Goal: Task Accomplishment & Management: Complete application form

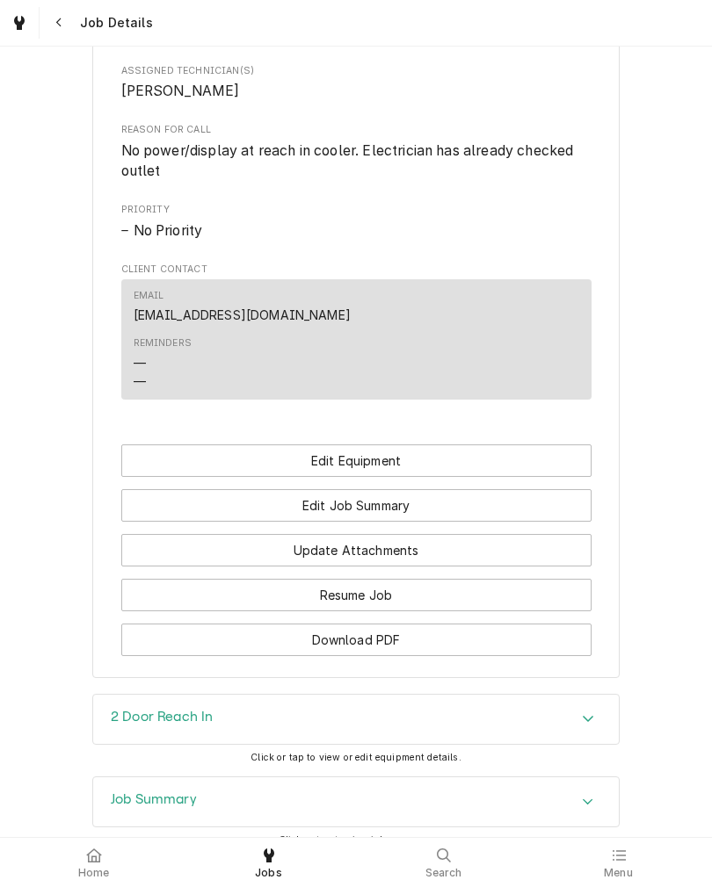
scroll to position [763, 0]
click at [61, 873] on div "Home" at bounding box center [94, 862] width 166 height 35
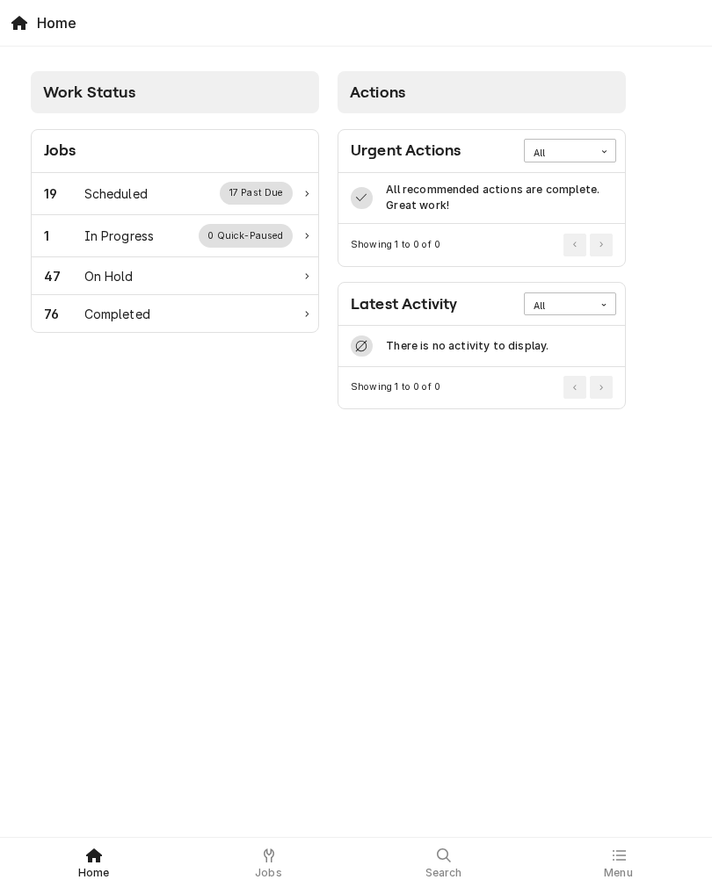
click at [78, 241] on div "1" at bounding box center [64, 236] width 40 height 18
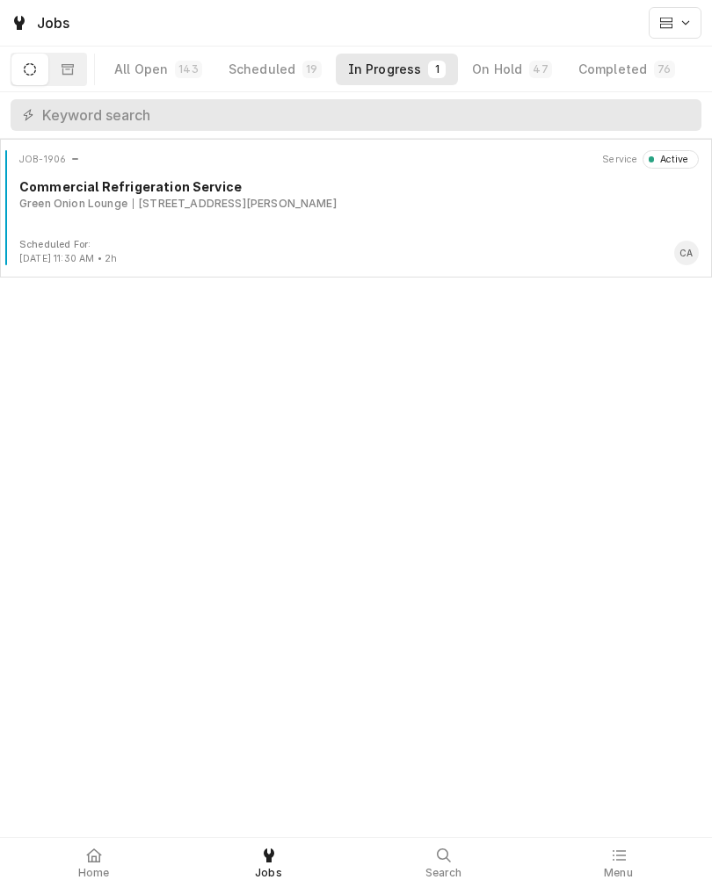
click at [120, 200] on div "Green Onion Lounge" at bounding box center [73, 204] width 108 height 16
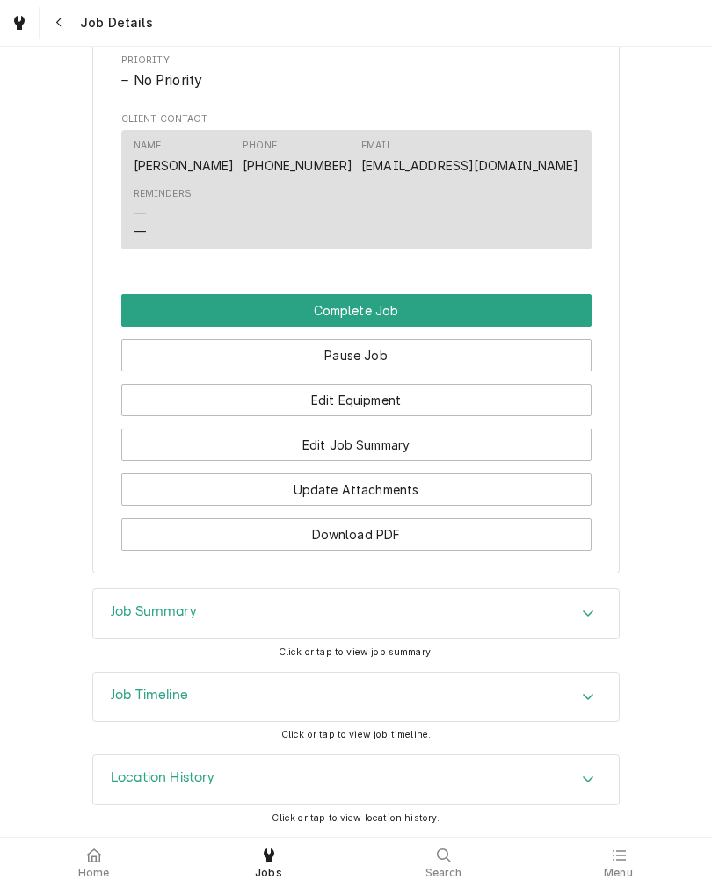
scroll to position [1155, 0]
click at [153, 408] on button "Edit Equipment" at bounding box center [356, 400] width 470 height 33
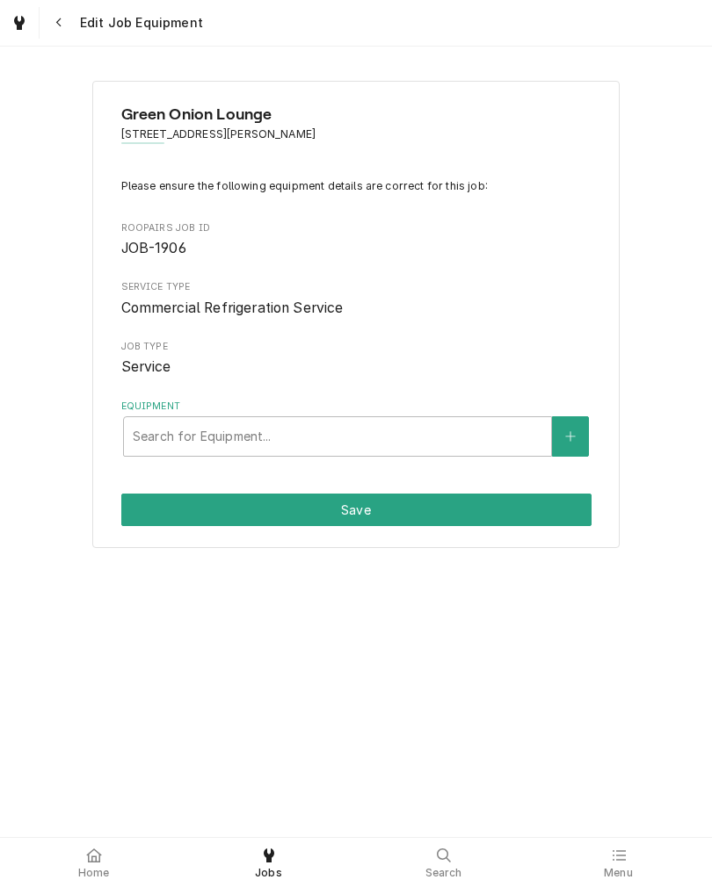
click at [152, 417] on div "Search for Equipment..." at bounding box center [337, 436] width 429 height 40
click at [574, 434] on icon "Create New Equipment" at bounding box center [570, 436] width 11 height 12
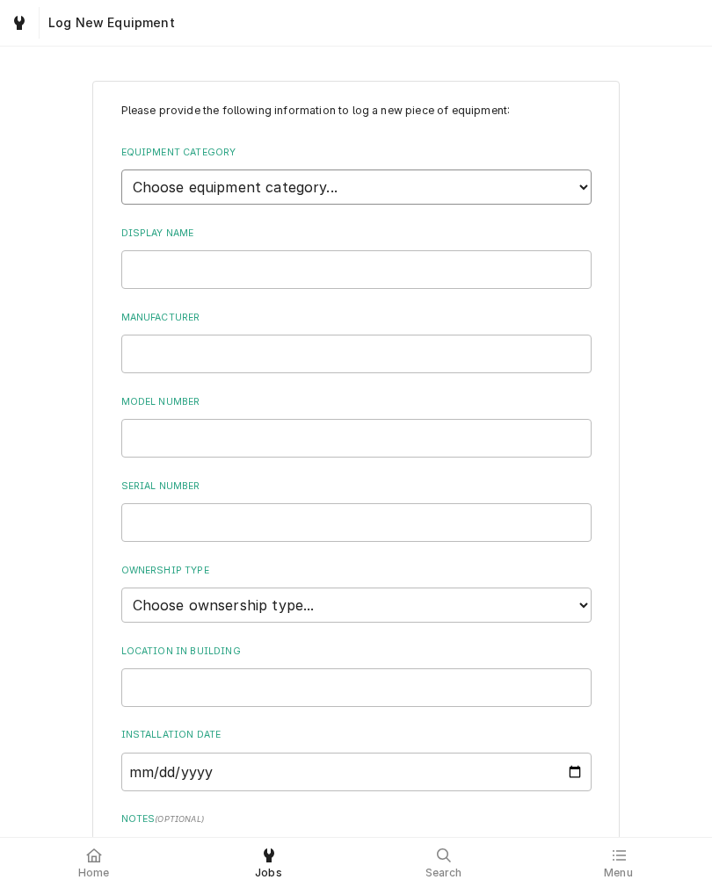
click at [143, 182] on select "Choose equipment category... Ice Machines Refrigeration Beverage Equipment Work…" at bounding box center [356, 187] width 470 height 35
select select "8"
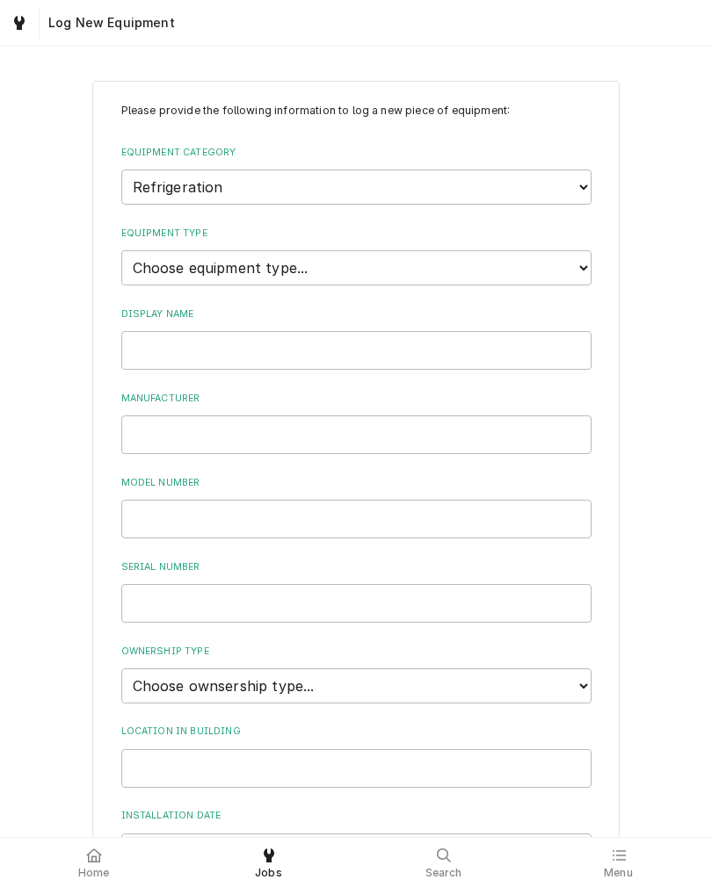
click at [141, 253] on select "Choose equipment type... Bar Refrigeration Blast Chiller Chef Base Freezer Chef…" at bounding box center [356, 267] width 470 height 35
click at [147, 250] on select "Choose equipment type... Bar Refrigeration Blast Chiller Chef Base Freezer Chef…" at bounding box center [356, 267] width 470 height 35
select select "62"
click at [151, 331] on input "Display Name" at bounding box center [356, 350] width 470 height 39
type input "Glass Chiller"
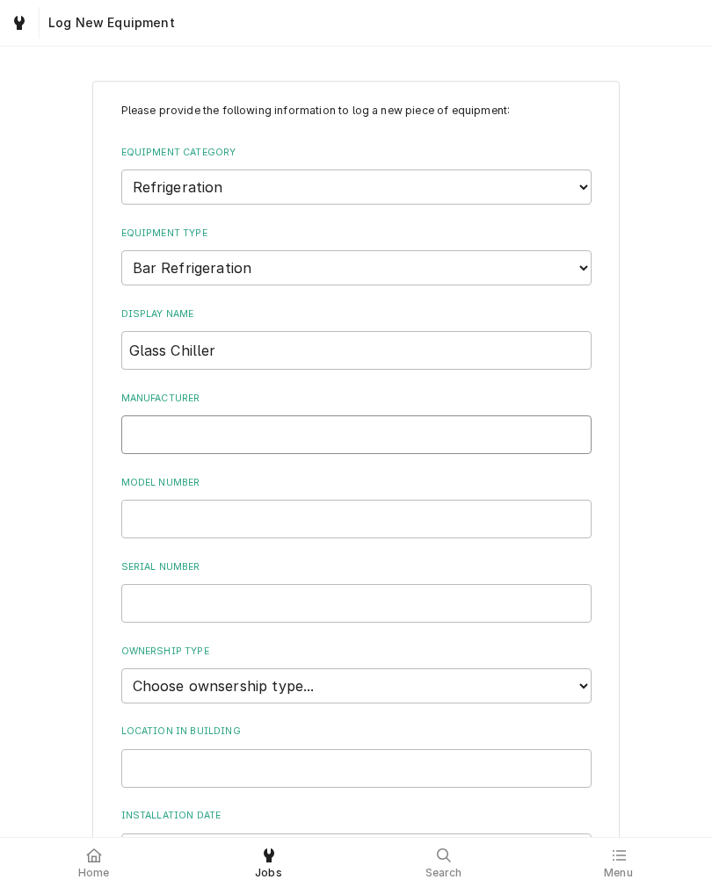
click at [142, 417] on input "Manufacturer" at bounding box center [356, 434] width 470 height 39
type input "True"
click at [127, 502] on input "Model Number" at bounding box center [356, 519] width 470 height 39
type input "T-24 - GC"
click at [136, 584] on input "Serial Number" at bounding box center [356, 603] width 470 height 39
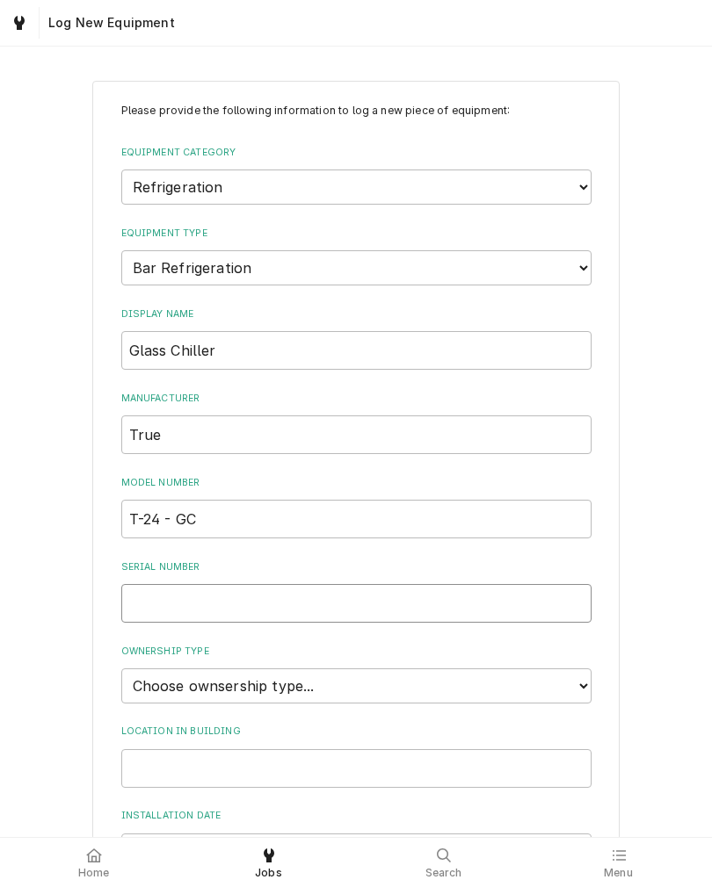
click at [136, 584] on input "Serial Number" at bounding box center [356, 603] width 470 height 39
paste input "1 - 2318066"
type input "1 - 2318066"
click at [160, 500] on input "T-24 - GC" at bounding box center [356, 519] width 470 height 39
type input "T-24-GC"
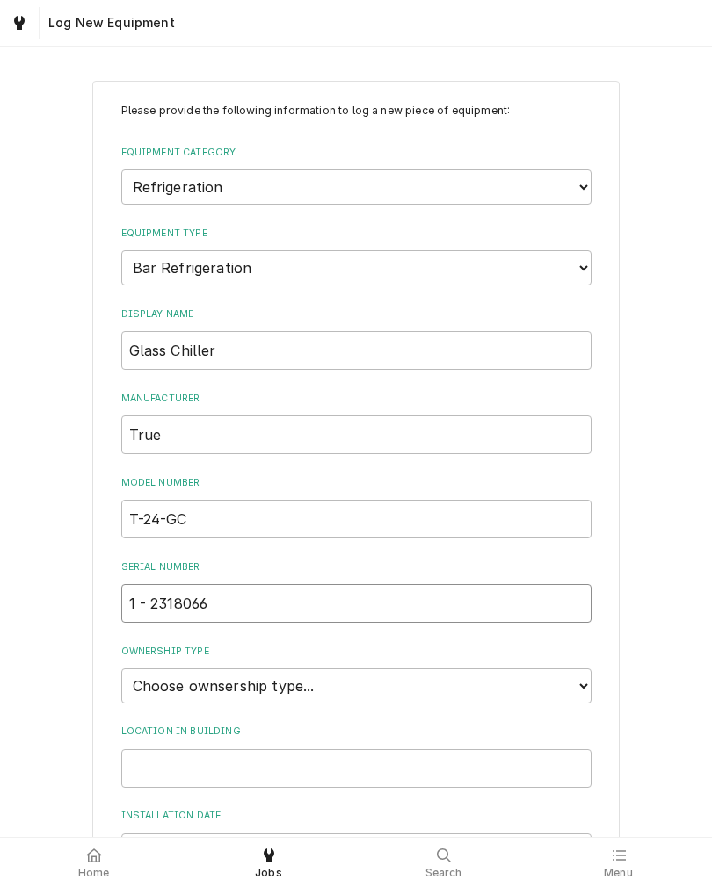
click at [148, 584] on input "1 - 2318066" at bounding box center [356, 603] width 470 height 39
click at [157, 584] on input "1 - 2318066" at bounding box center [356, 603] width 470 height 39
type input "1-2318066"
click at [38, 660] on div "Please provide the following information to log a new piece of equipment: Equip…" at bounding box center [356, 624] width 712 height 1119
click at [150, 668] on select "Choose ownsership type... Unknown Owned Leased Rented" at bounding box center [356, 685] width 470 height 35
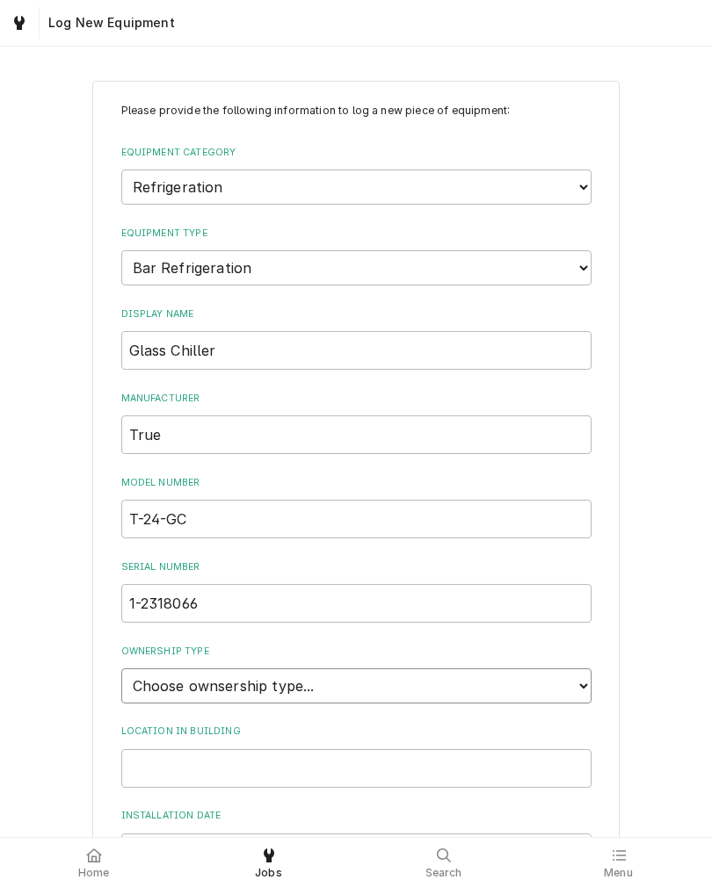
select select "1"
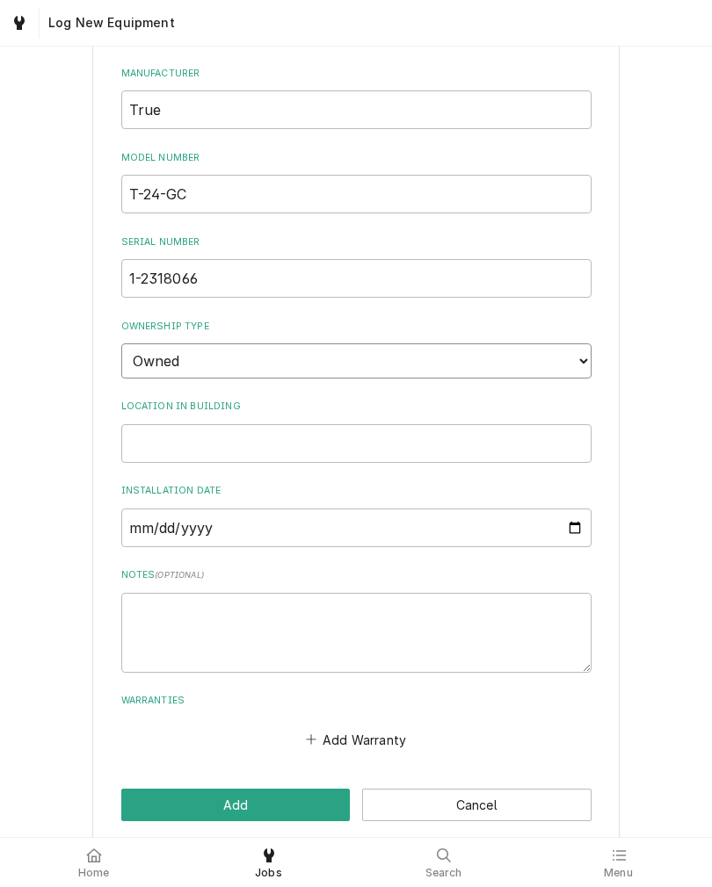
scroll to position [324, 0]
click at [515, 425] on input "Location in Building" at bounding box center [356, 444] width 470 height 39
type input "Bar"
click at [35, 643] on div "Please provide the following information to log a new piece of equipment: Equip…" at bounding box center [356, 300] width 712 height 1119
click at [141, 790] on button "Add" at bounding box center [235, 806] width 229 height 33
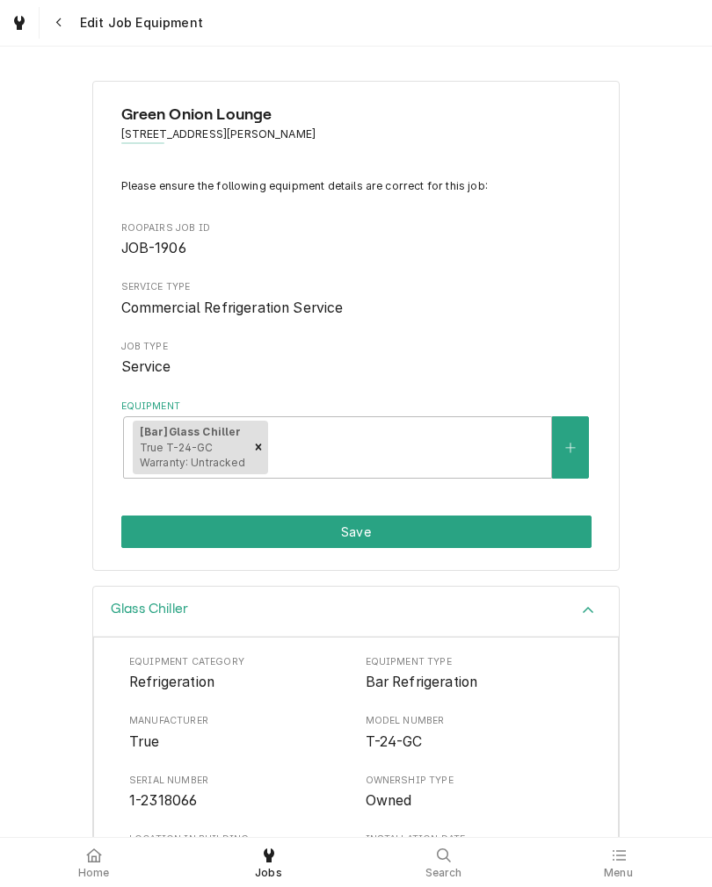
click at [147, 528] on button "Save" at bounding box center [356, 532] width 470 height 33
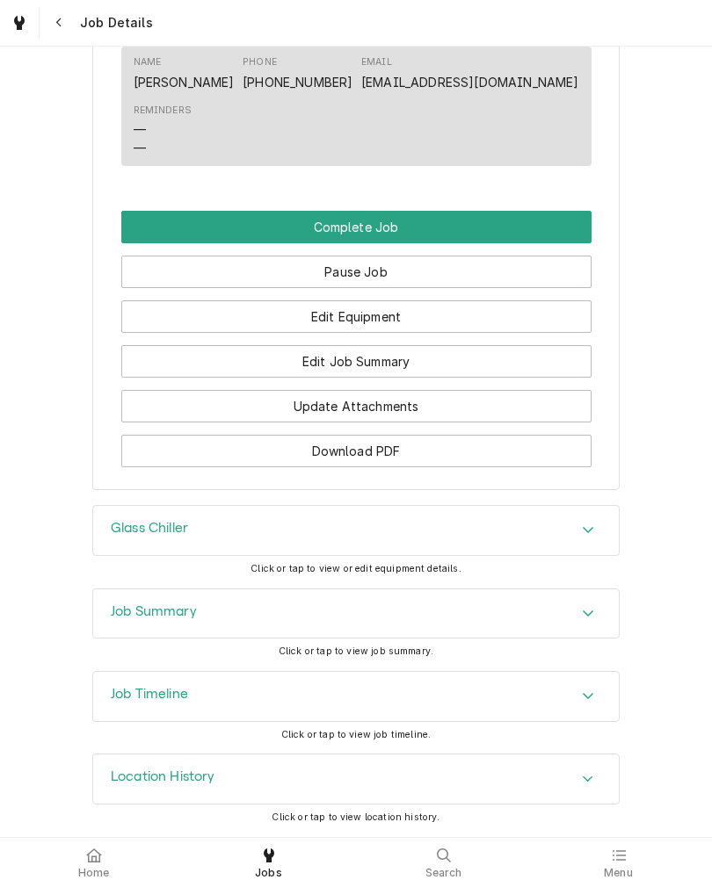
scroll to position [1231, 0]
click at [512, 378] on button "Edit Job Summary" at bounding box center [356, 361] width 470 height 33
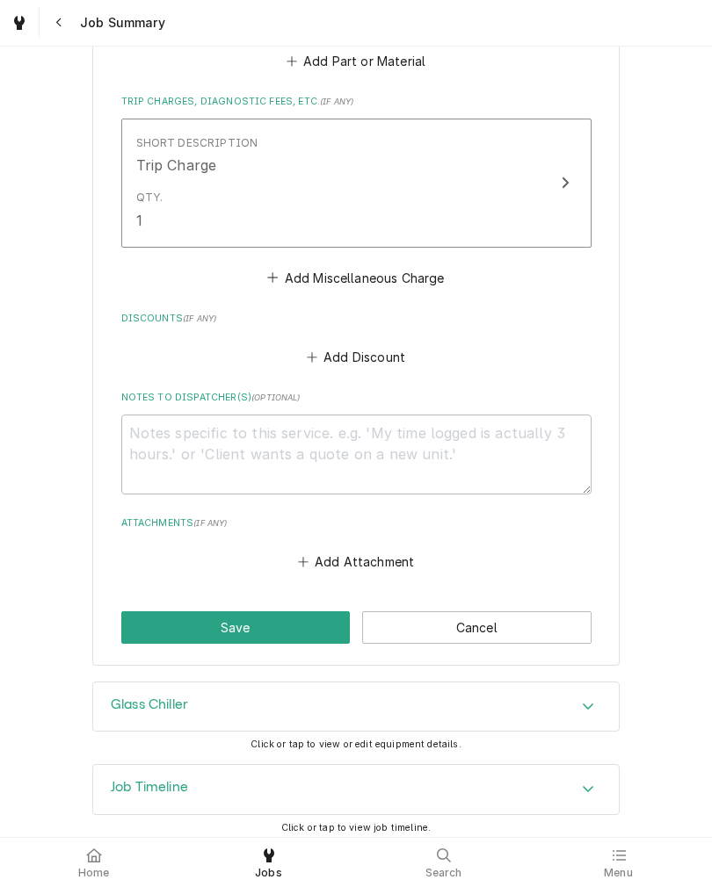
scroll to position [1066, 0]
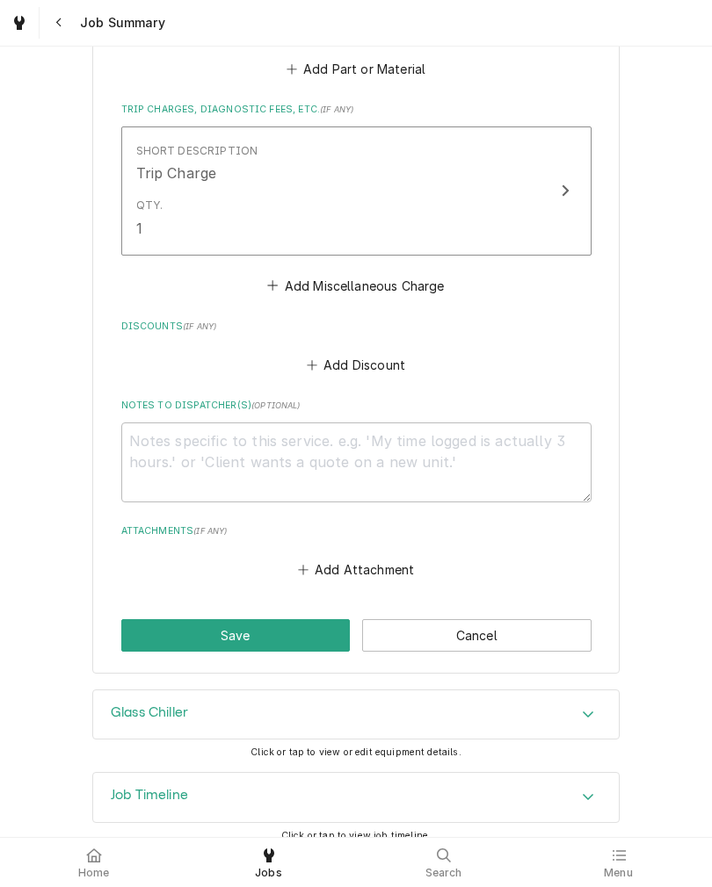
click at [277, 649] on button "Save" at bounding box center [235, 635] width 229 height 33
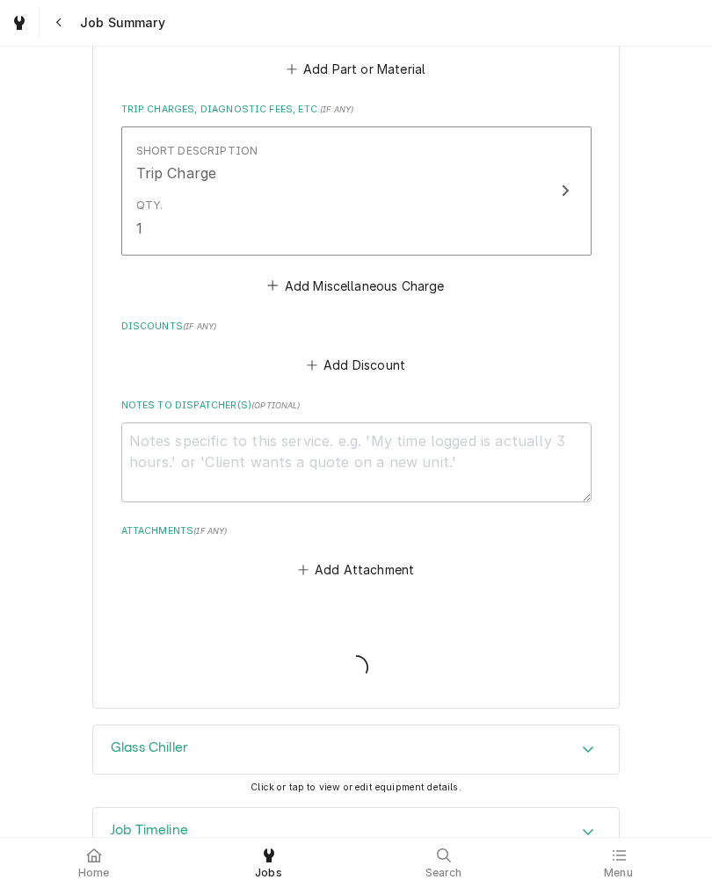
type textarea "x"
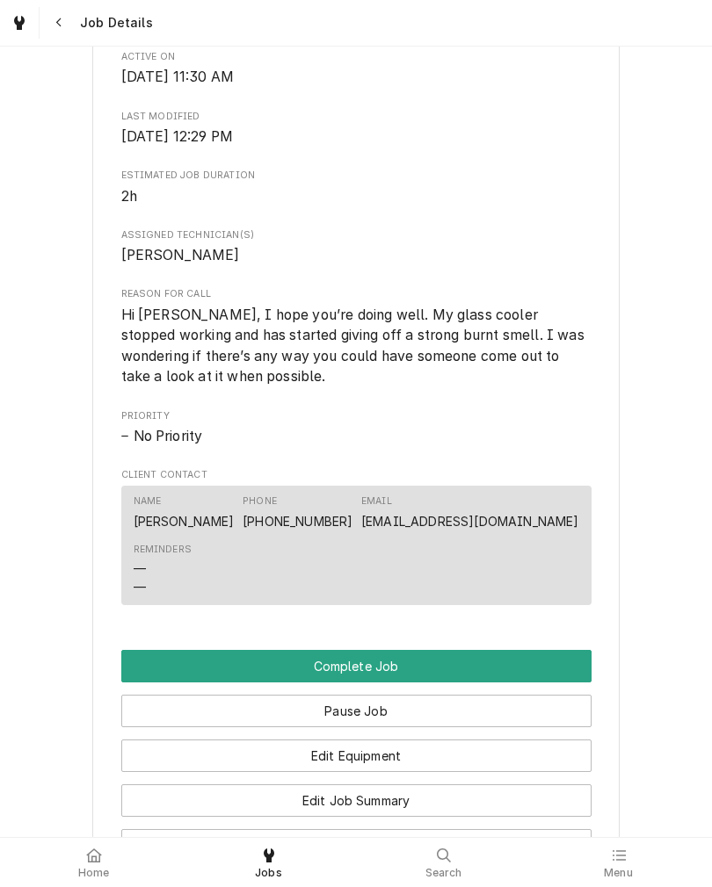
scroll to position [784, 0]
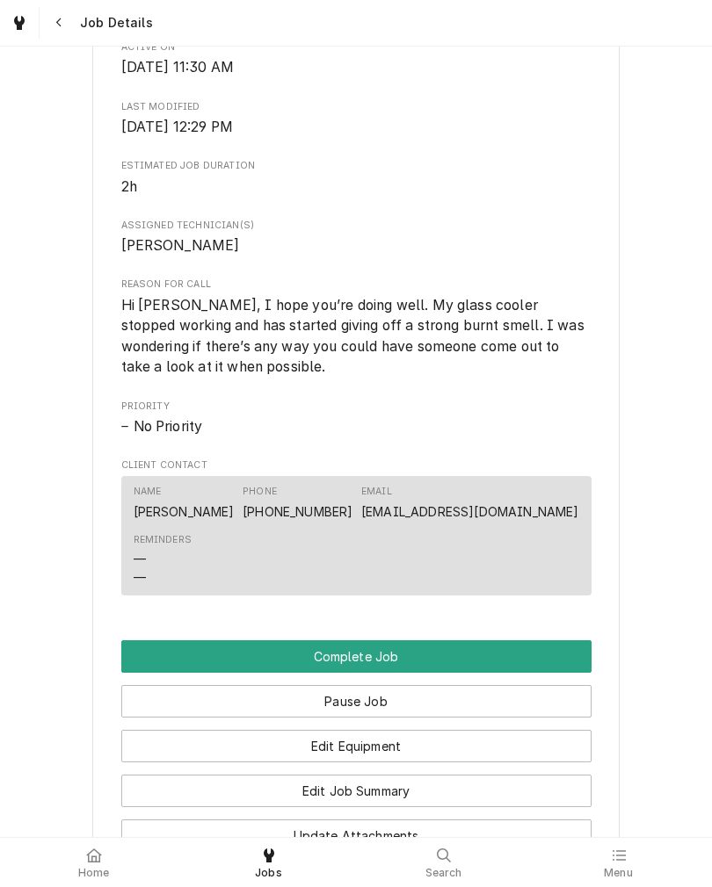
click at [525, 807] on button "Edit Job Summary" at bounding box center [356, 791] width 470 height 33
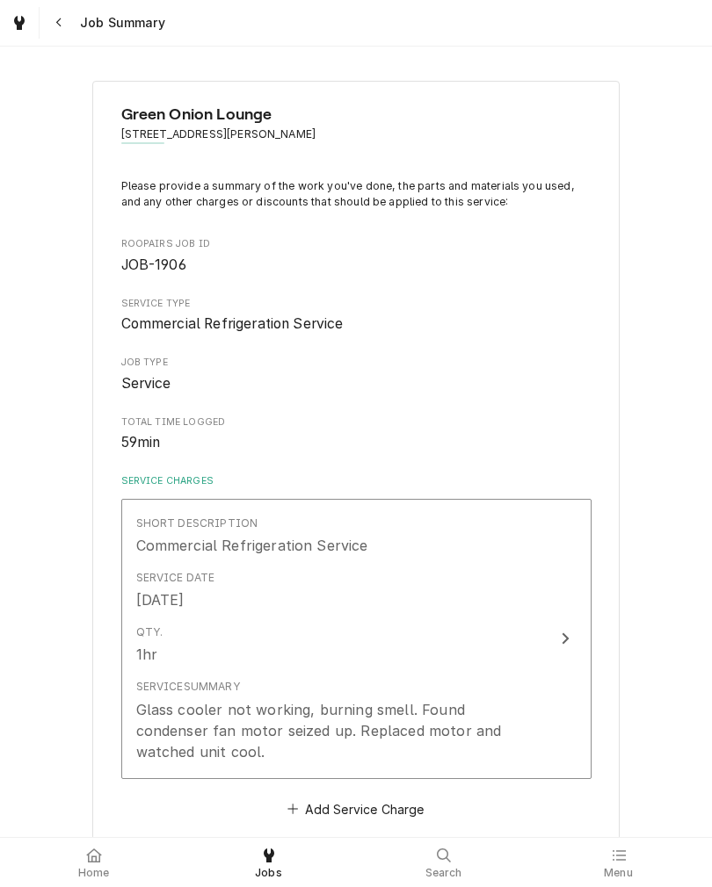
click at [524, 730] on div "Glass cooler not working, burning smell. Found condenser fan motor seized up. R…" at bounding box center [337, 730] width 403 height 63
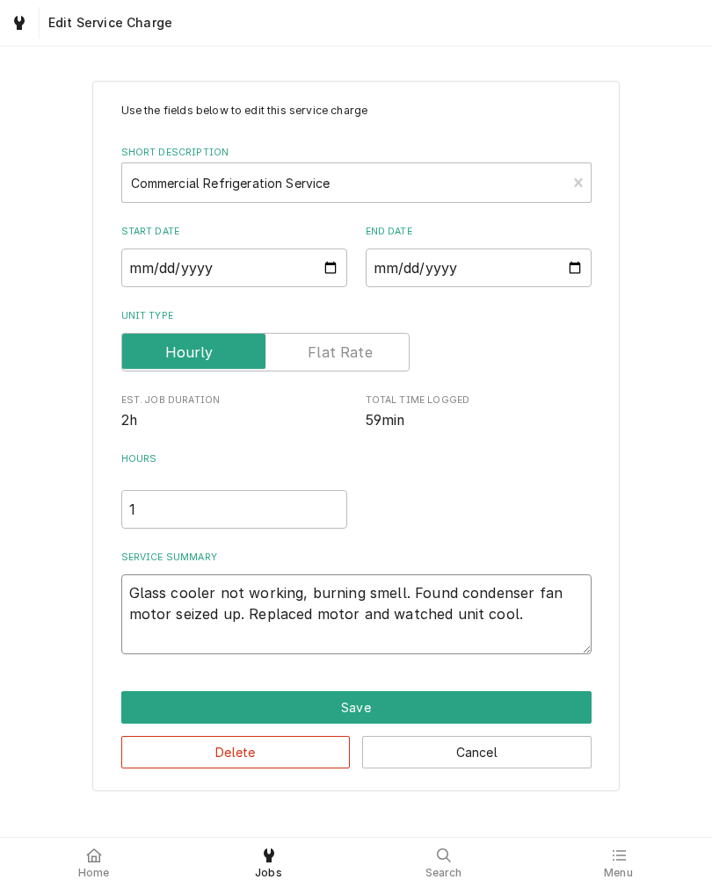
click at [567, 625] on textarea "Glass cooler not working, burning smell. Found condenser fan motor seized up. R…" at bounding box center [356, 614] width 470 height 80
click at [560, 636] on textarea "Glass cooler not working, burning smell. Found condenser fan motor seized up. R…" at bounding box center [356, 614] width 470 height 80
type textarea "x"
type textarea "Glass cooler not working, burning smell. Found condenser fan motor seized up. R…"
type textarea "x"
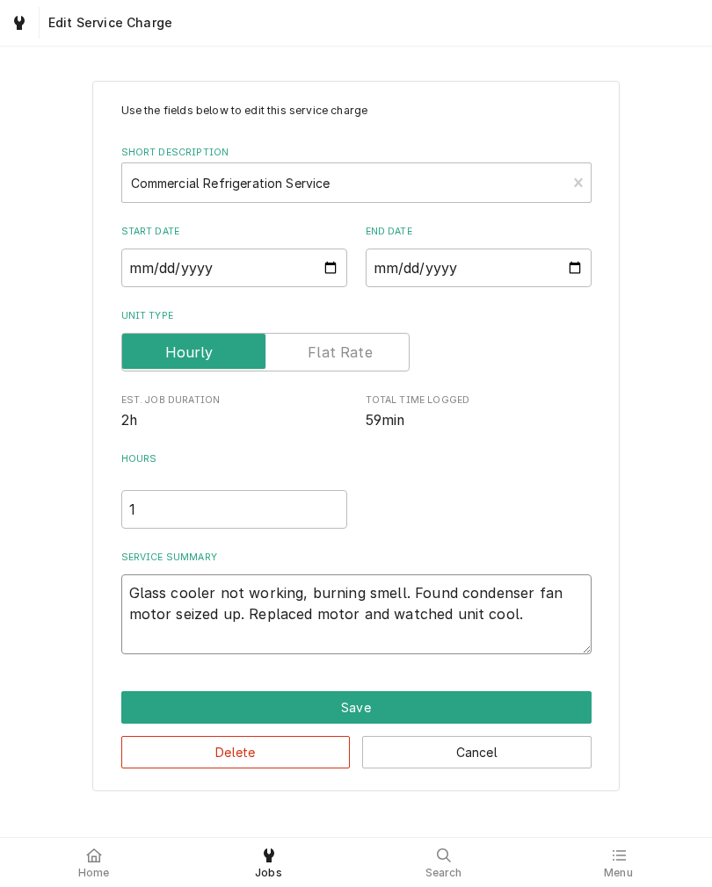
type textarea "Glass cooler not working, burning smell. Found condenser fan motor seized up. R…"
type textarea "x"
type textarea "Glass cooler not working, burning smell. Found condenser fan motor seized up. R…"
type textarea "x"
type textarea "Glass cooler not working, burning smell. Found condenser fan motor seized up. R…"
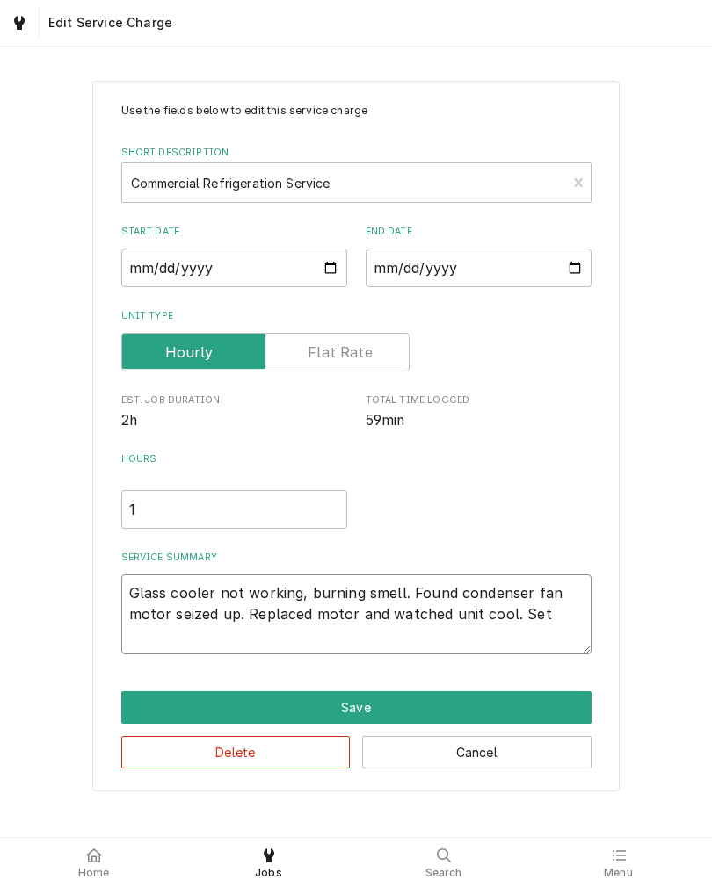
type textarea "x"
type textarea "Glass cooler not working, burning smell. Found condenser fan motor seized up. R…"
type textarea "x"
type textarea "Glass cooler not working, burning smell. Found condenser fan motor seized up. R…"
type textarea "x"
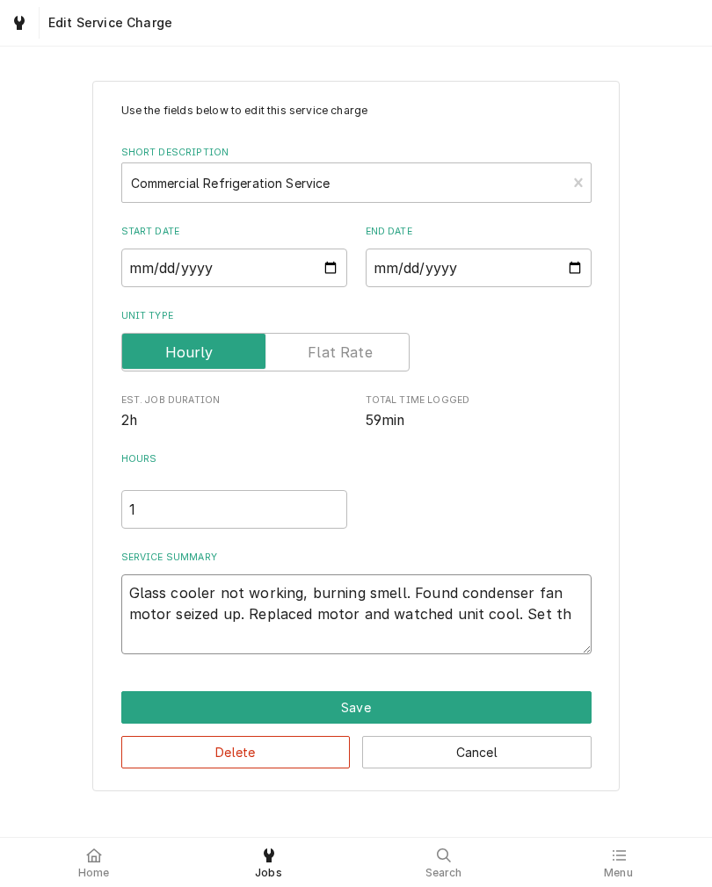
type textarea "Glass cooler not working, burning smell. Found condenser fan motor seized up. R…"
type textarea "x"
type textarea "Glass cooler not working, burning smell. Found condenser fan motor seized up. R…"
type textarea "x"
type textarea "Glass cooler not working, burning smell. Found condenser fan motor seized up. R…"
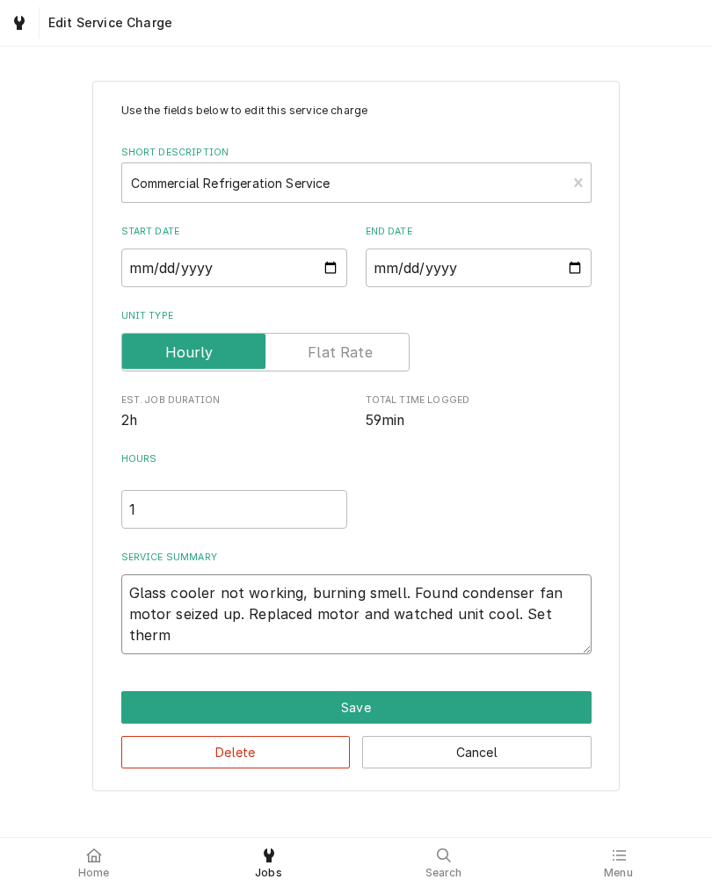
type textarea "x"
type textarea "Glass cooler not working, burning smell. Found condenser fan motor seized up. R…"
type textarea "x"
type textarea "Glass cooler not working, burning smell. Found condenser fan motor seized up. R…"
type textarea "x"
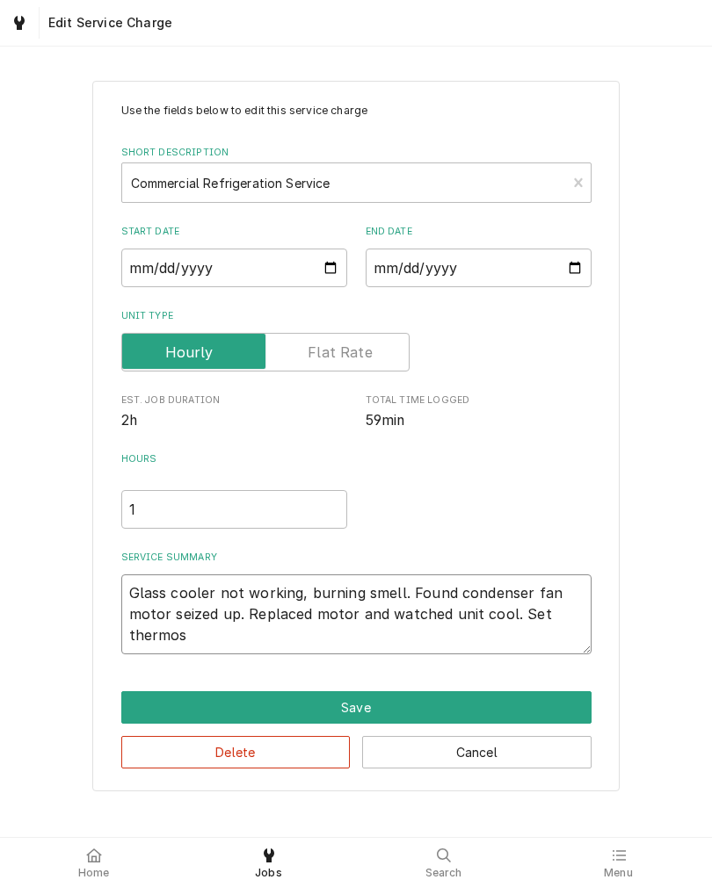
type textarea "Glass cooler not working, burning smell. Found condenser fan motor seized up. R…"
type textarea "x"
type textarea "Glass cooler not working, burning smell. Found condenser fan motor seized up. R…"
type textarea "x"
type textarea "Glass cooler not working, burning smell. Found condenser fan motor seized up. R…"
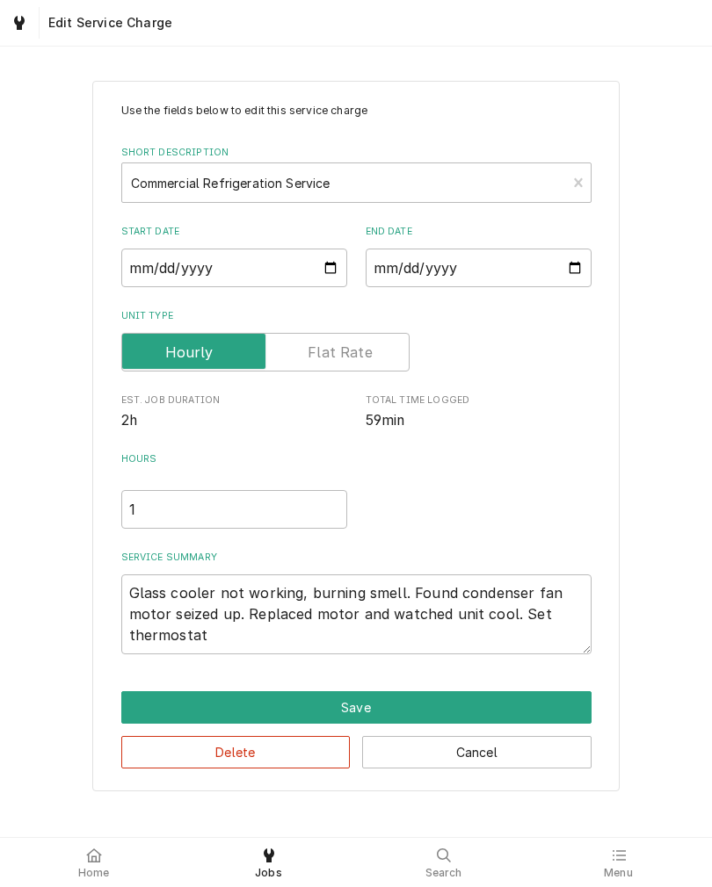
click at [676, 603] on div "Use the fields below to edit this service charge Short Description Commercial R…" at bounding box center [356, 435] width 712 height 741
click at [559, 714] on button "Save" at bounding box center [356, 707] width 470 height 33
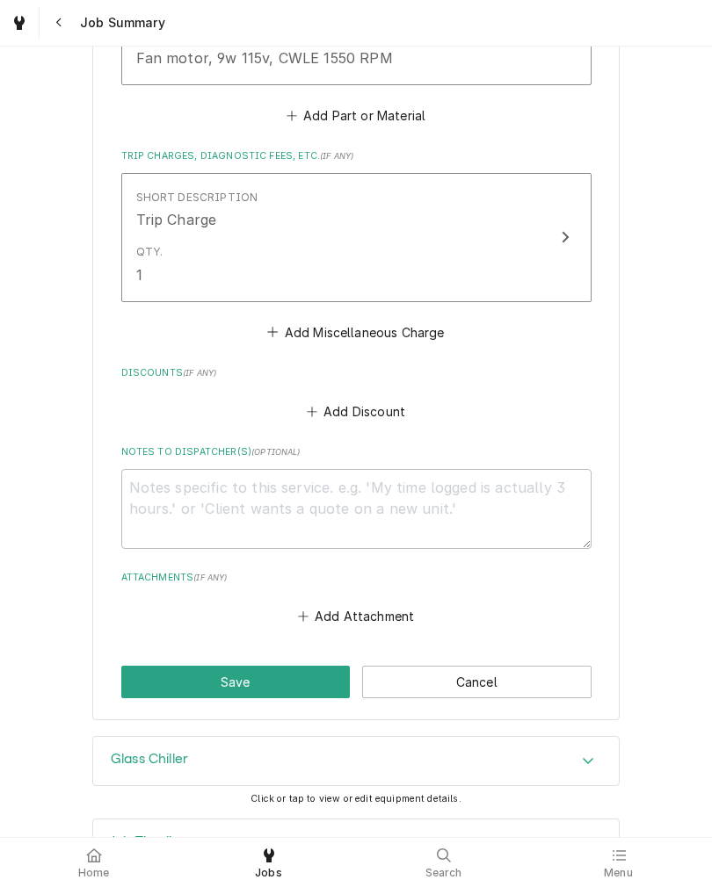
scroll to position [1030, 0]
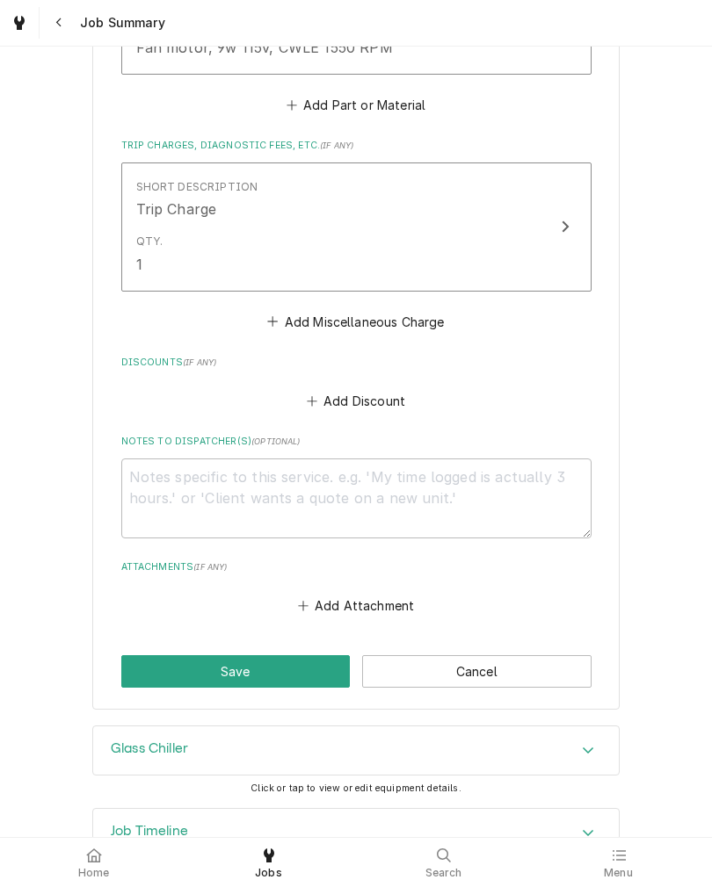
click at [318, 684] on button "Save" at bounding box center [235, 671] width 229 height 33
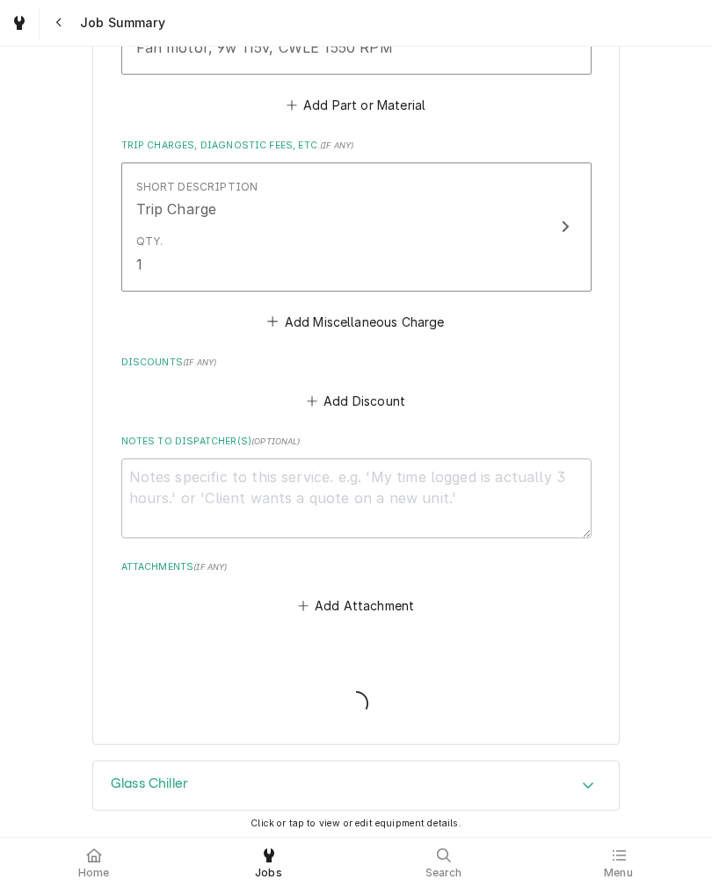
type textarea "x"
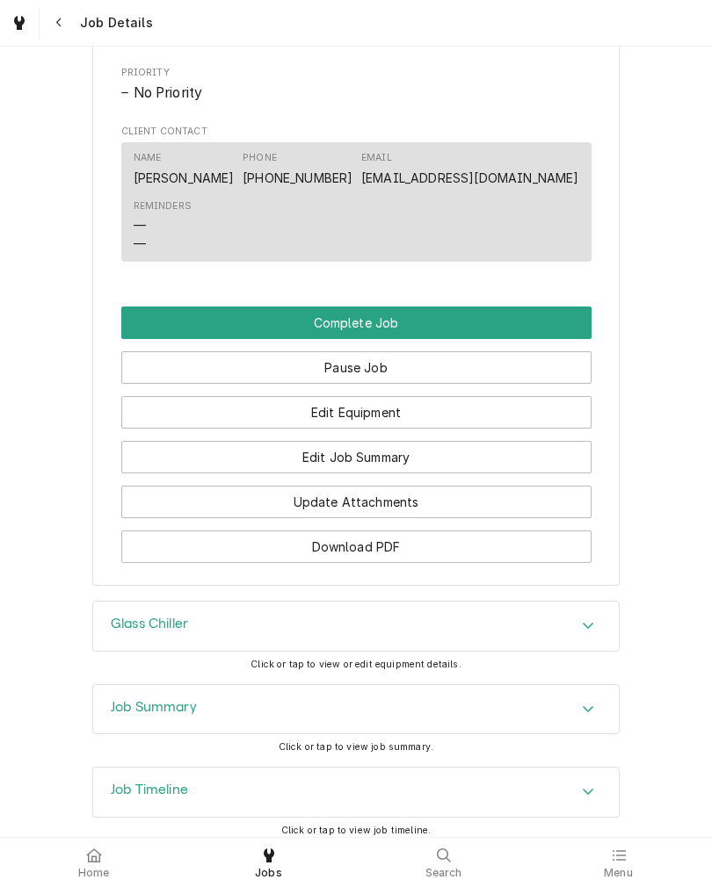
scroll to position [1116, 0]
